Goal: Use online tool/utility: Utilize a website feature to perform a specific function

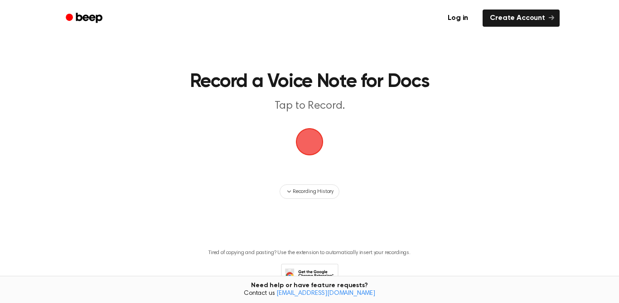
click at [322, 148] on span "button" at bounding box center [309, 141] width 25 height 25
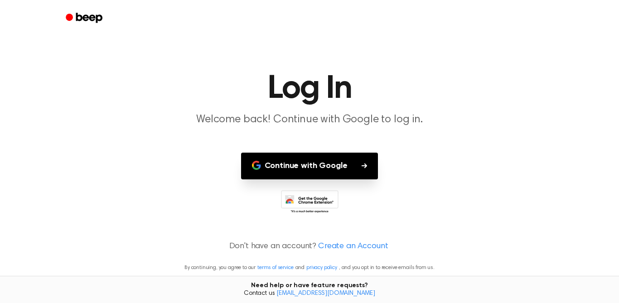
click at [361, 169] on button "Continue with Google" at bounding box center [309, 166] width 137 height 27
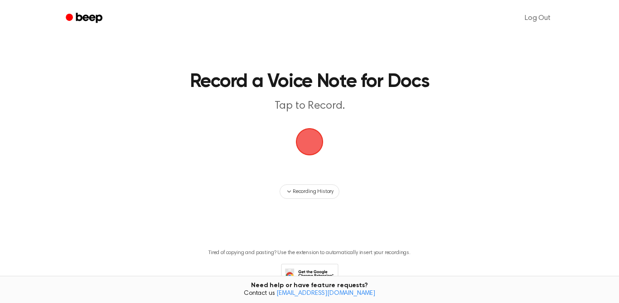
click at [311, 145] on span "button" at bounding box center [309, 141] width 25 height 25
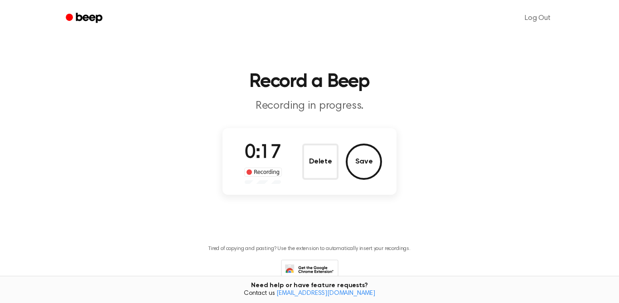
click at [325, 155] on button "Delete" at bounding box center [320, 162] width 36 height 36
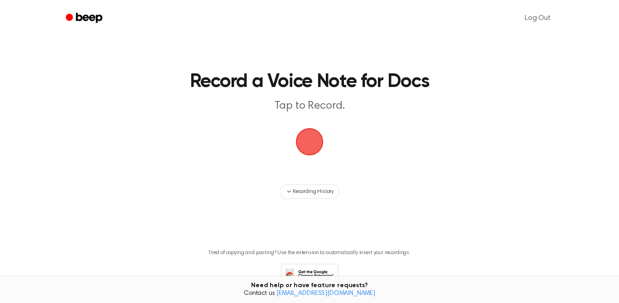
click at [313, 141] on span "button" at bounding box center [309, 141] width 25 height 25
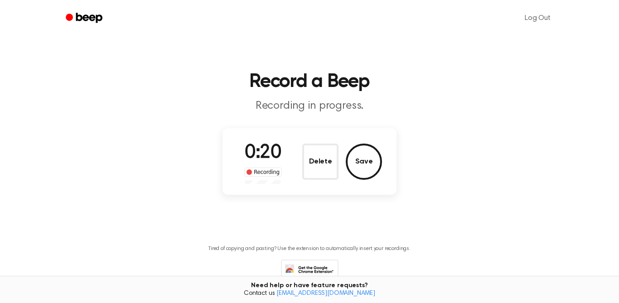
click at [313, 160] on button "Delete" at bounding box center [320, 162] width 36 height 36
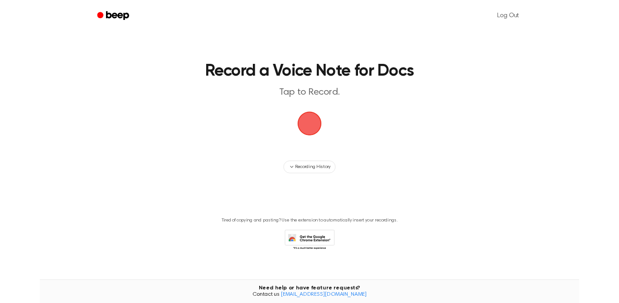
scroll to position [2, 0]
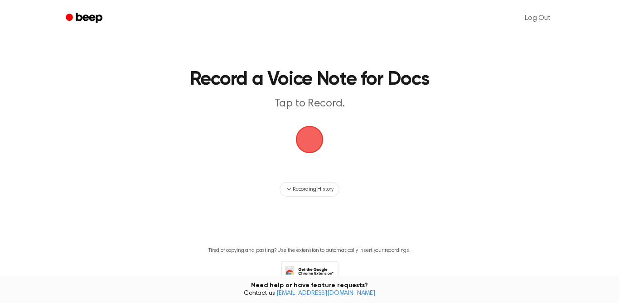
click at [314, 135] on span "button" at bounding box center [309, 139] width 29 height 29
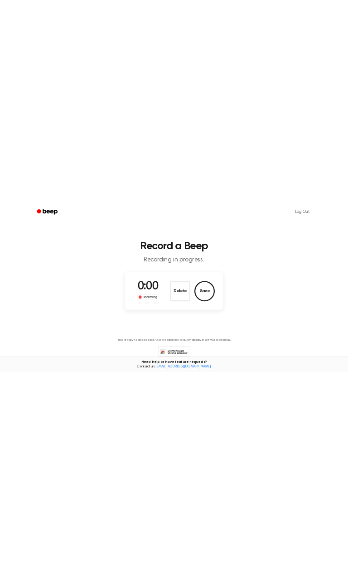
scroll to position [0, 0]
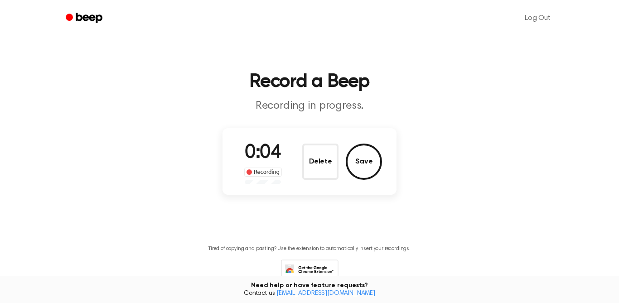
click at [359, 170] on button "Save" at bounding box center [364, 162] width 36 height 36
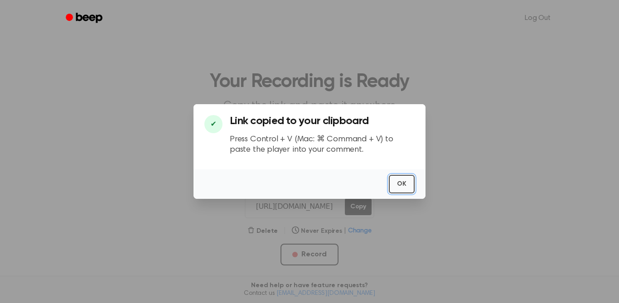
click at [402, 194] on button "OK" at bounding box center [402, 184] width 26 height 19
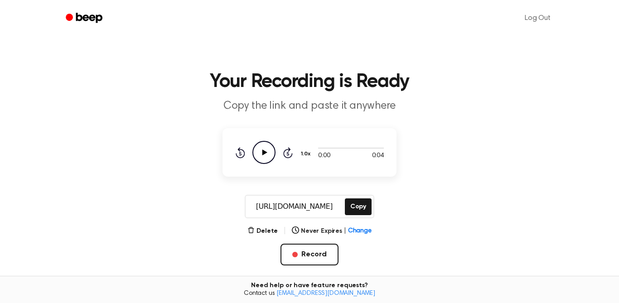
click at [263, 145] on icon "Play Audio" at bounding box center [264, 152] width 23 height 23
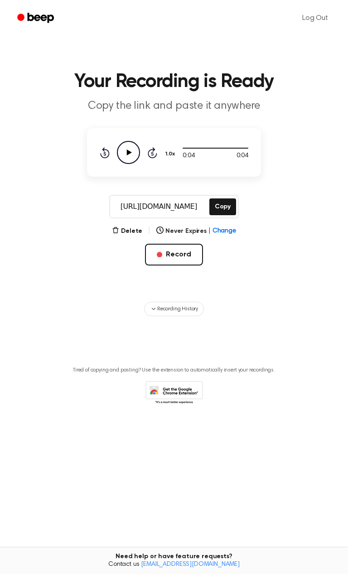
click at [126, 161] on icon "Play Audio" at bounding box center [128, 152] width 23 height 23
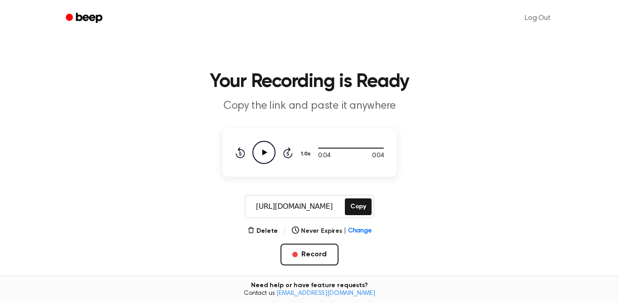
click at [260, 153] on icon "Play Audio" at bounding box center [264, 152] width 23 height 23
click at [272, 152] on icon "Play Audio" at bounding box center [264, 152] width 23 height 23
click at [272, 233] on button "Delete" at bounding box center [263, 232] width 30 height 10
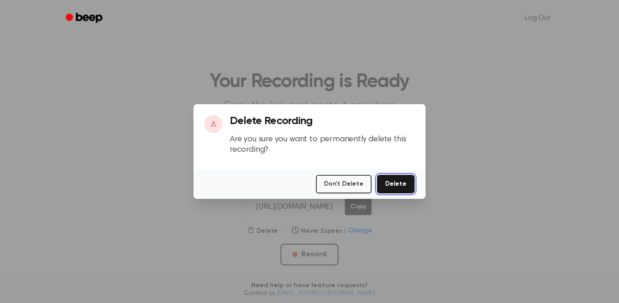
click at [400, 194] on button "Delete" at bounding box center [396, 184] width 38 height 19
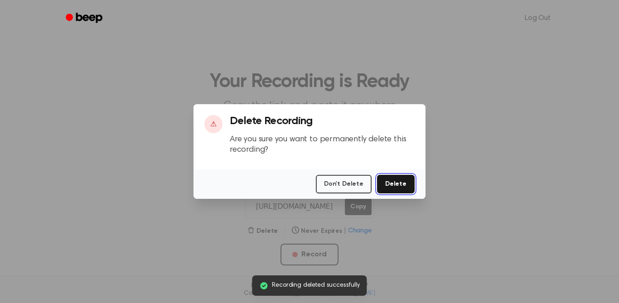
click at [398, 194] on button "Delete" at bounding box center [396, 184] width 38 height 19
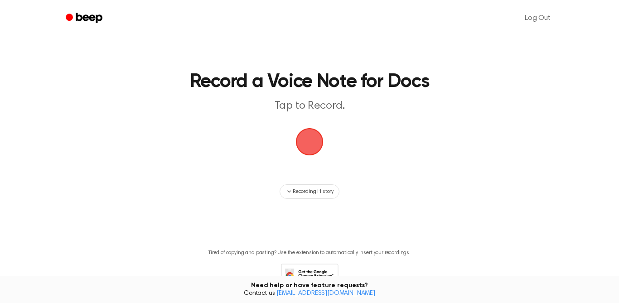
click at [354, 205] on main "Record a Voice Note for Docs Tap to Record. Recording History Tired of copying …" at bounding box center [309, 157] width 619 height 314
click at [304, 191] on span "Recording History" at bounding box center [313, 192] width 41 height 8
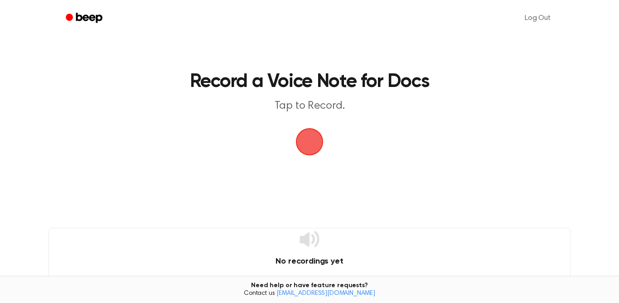
click at [307, 148] on span "button" at bounding box center [309, 142] width 51 height 51
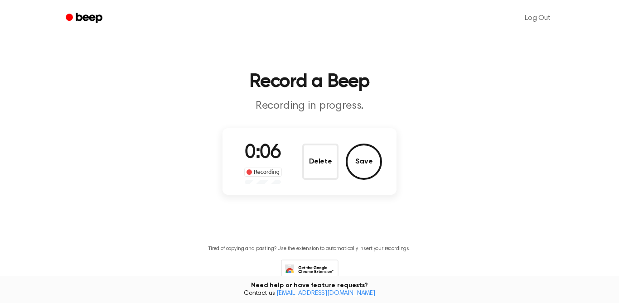
click at [362, 169] on button "Save" at bounding box center [364, 162] width 36 height 36
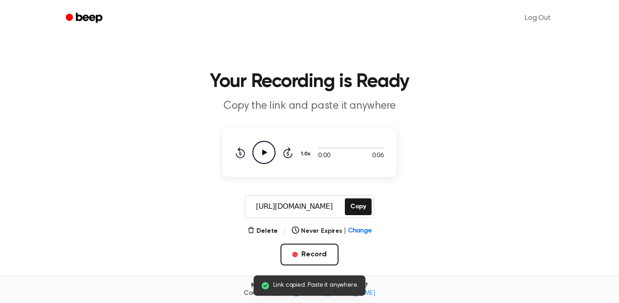
click at [252, 161] on div "Rewind 5 seconds Play Audio Skip 5 seconds" at bounding box center [264, 152] width 58 height 23
click at [267, 158] on icon "Play Audio" at bounding box center [264, 152] width 23 height 23
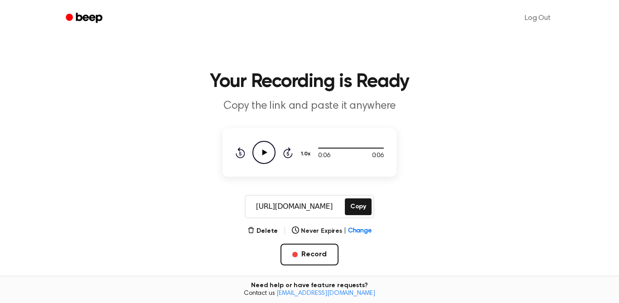
click at [267, 230] on button "Delete" at bounding box center [263, 232] width 30 height 10
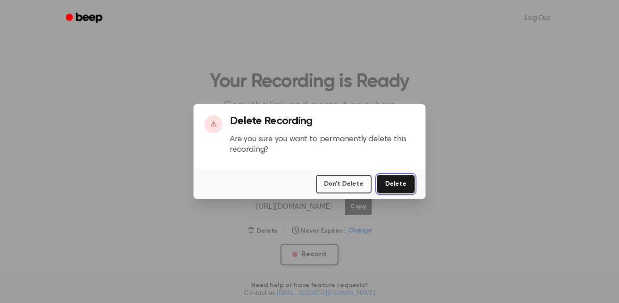
click at [385, 194] on button "Delete" at bounding box center [396, 184] width 38 height 19
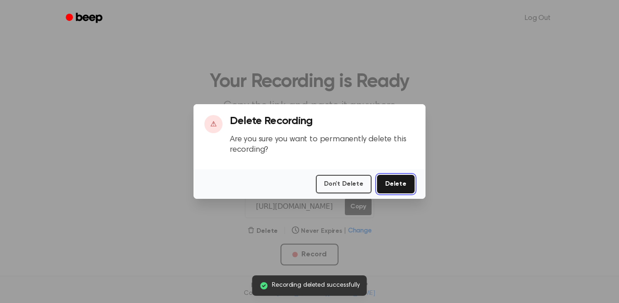
click at [401, 194] on button "Delete" at bounding box center [396, 184] width 38 height 19
